Goal: Task Accomplishment & Management: Manage account settings

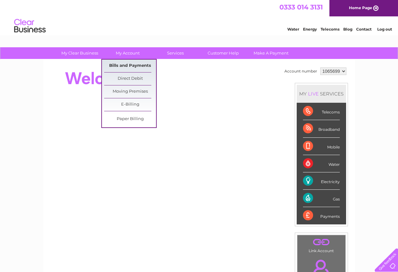
click at [127, 66] on link "Bills and Payments" at bounding box center [130, 66] width 52 height 13
